Goal: Navigation & Orientation: Find specific page/section

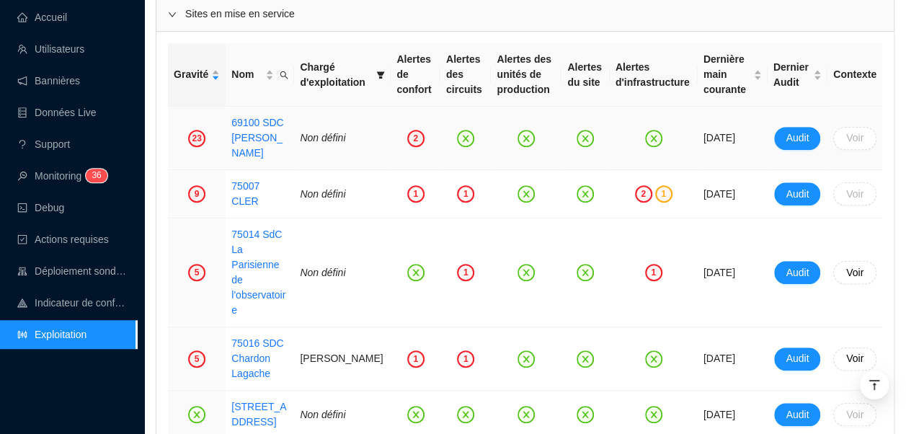
scroll to position [504, 0]
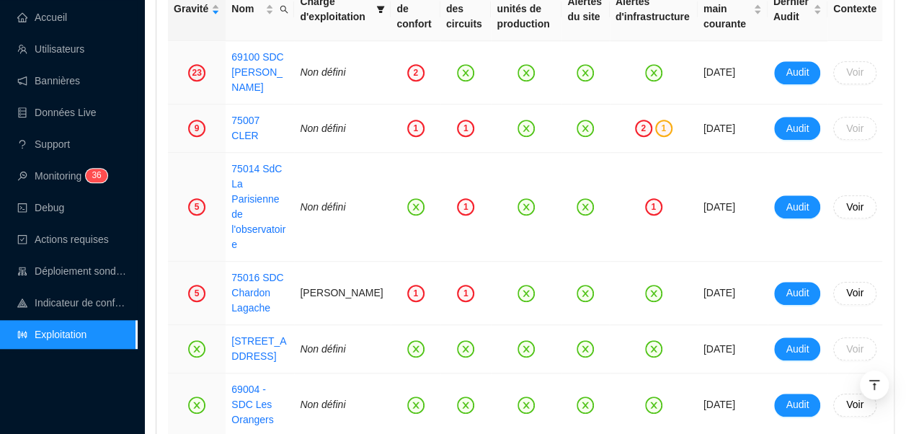
drag, startPoint x: 57, startPoint y: 18, endPoint x: 339, endPoint y: 6, distance: 282.7
click at [57, 18] on link "Accueil" at bounding box center [42, 18] width 50 height 12
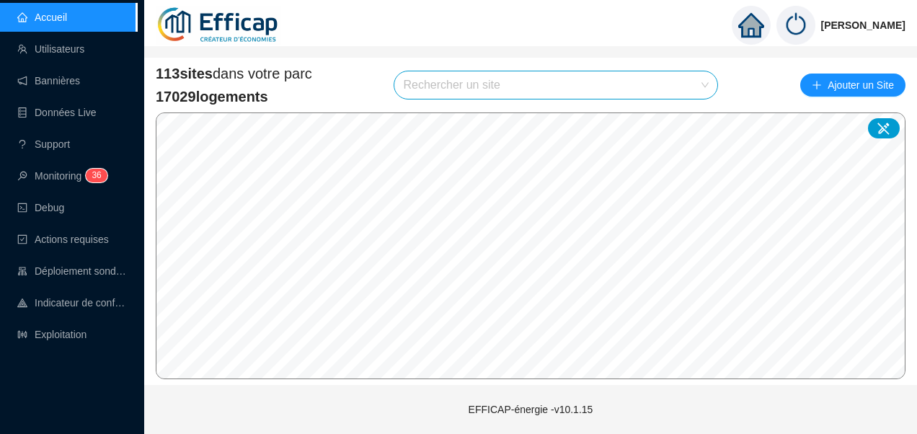
click at [525, 91] on input "search" at bounding box center [549, 84] width 293 height 27
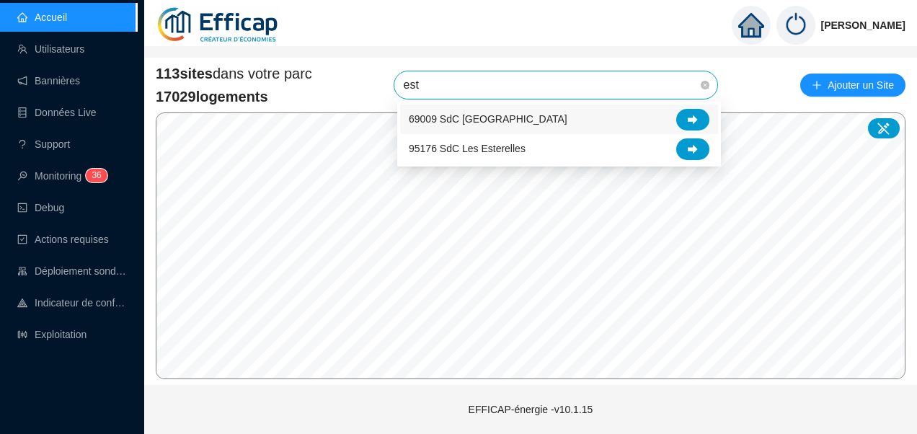
type input "este"
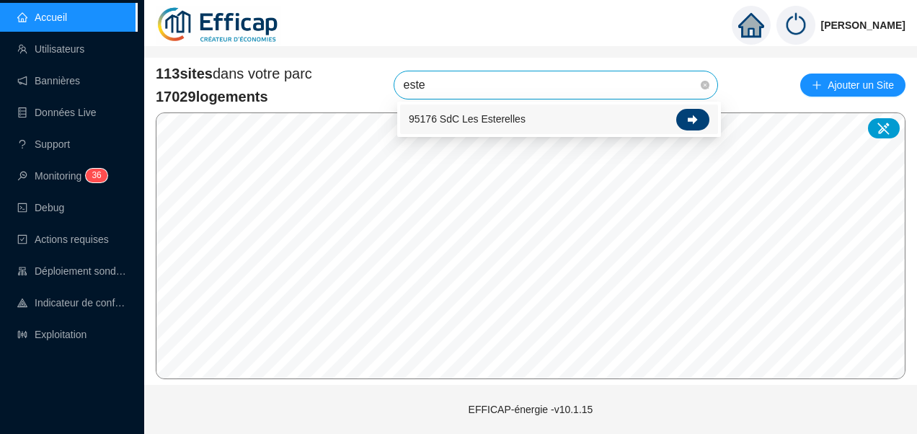
click at [686, 113] on div at bounding box center [692, 120] width 33 height 22
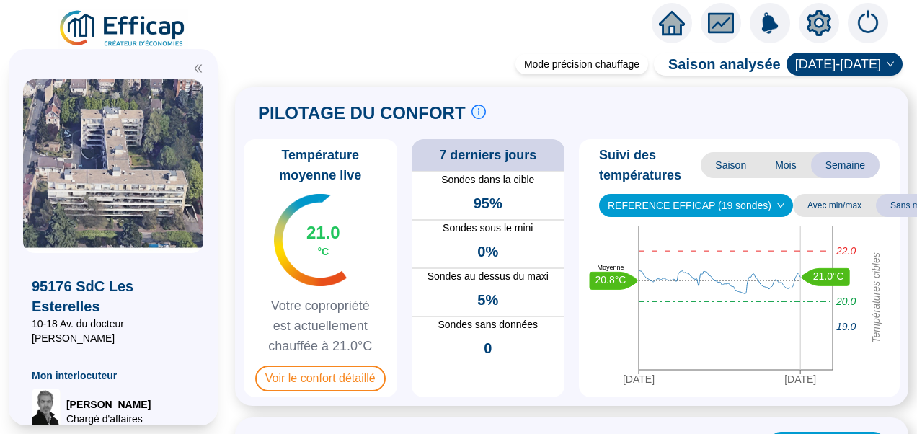
click at [709, 216] on div "Suivi des températures Saison Mois Semaine REFERENCE EFFICAP (19 sondes) Avec m…" at bounding box center [739, 268] width 321 height 258
click at [703, 205] on span "REFERENCE EFFICAP (19 sondes)" at bounding box center [695, 206] width 177 height 22
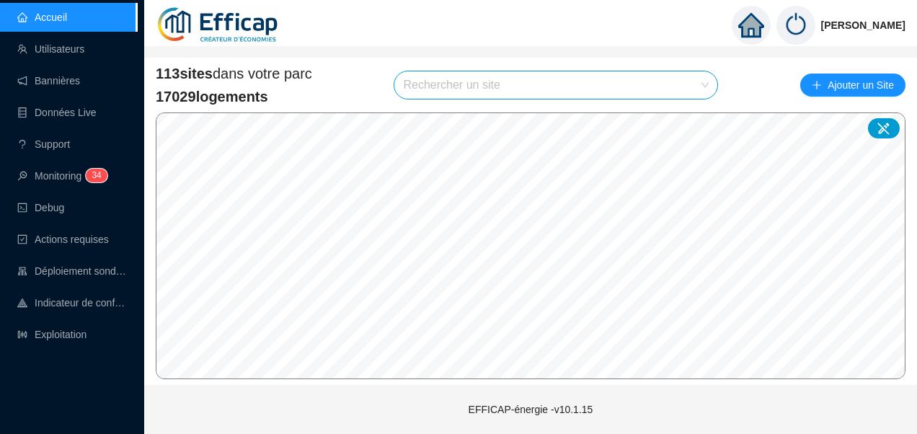
click at [466, 76] on input "search" at bounding box center [549, 84] width 293 height 27
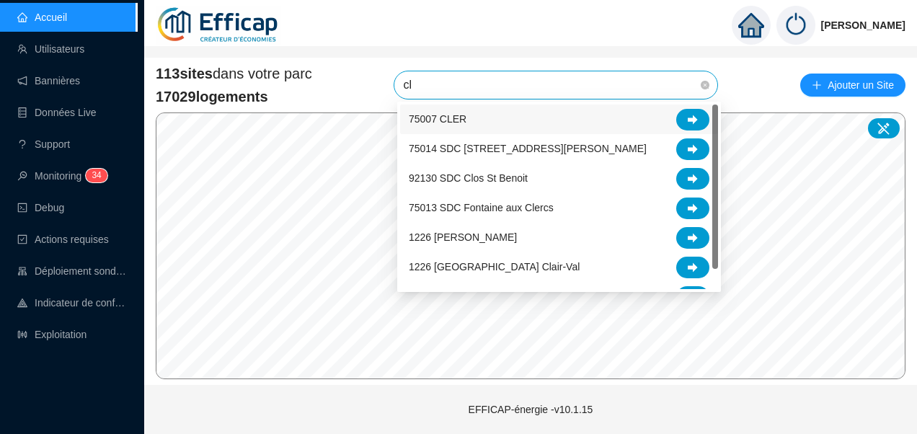
type input "cle"
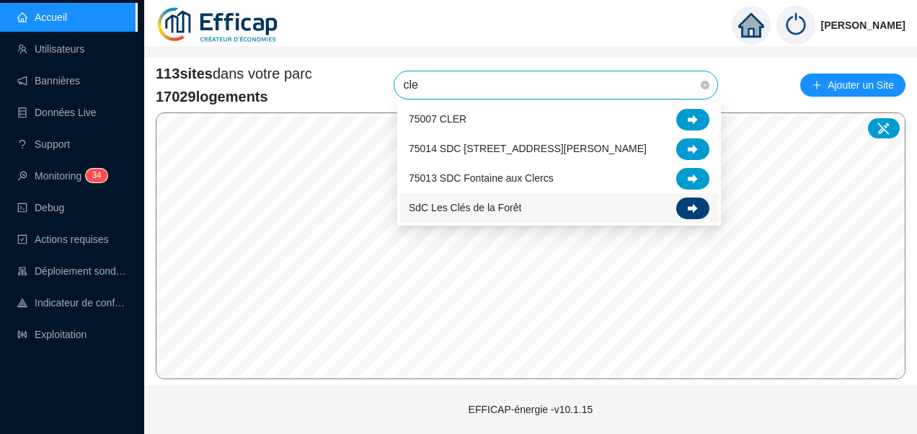
click at [687, 209] on icon at bounding box center [692, 208] width 10 height 10
